Goal: Task Accomplishment & Management: Complete application form

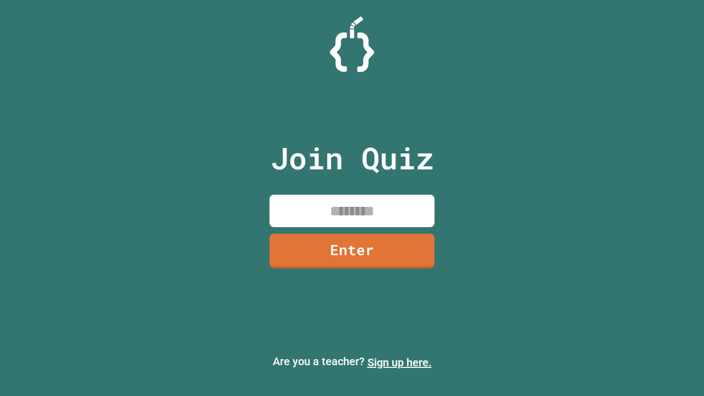
click at [400, 363] on link "Sign up here." at bounding box center [400, 362] width 64 height 13
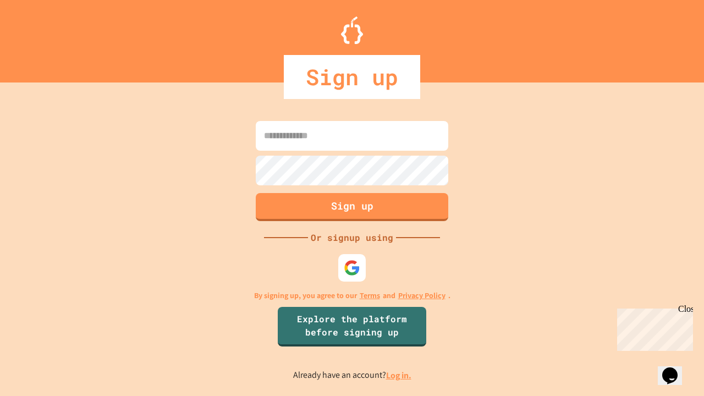
click at [400, 375] on link "Log in." at bounding box center [398, 376] width 25 height 12
